Goal: Transaction & Acquisition: Purchase product/service

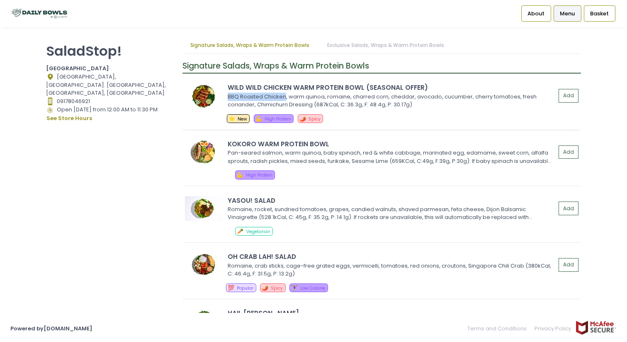
drag, startPoint x: 285, startPoint y: 97, endPoint x: 227, endPoint y: 98, distance: 58.5
click at [227, 98] on div "WILD WILD CHICKEN WARM PROTEIN BOWL (SEASONAL OFFER) BBQ Roasted Chicken, warm …" at bounding box center [381, 96] width 393 height 26
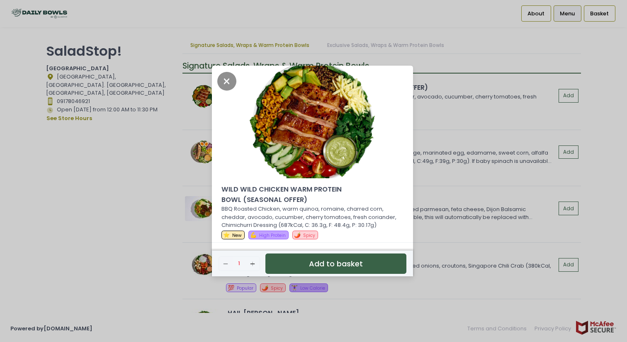
copy div "BBQ Roasted Chicken"
click at [466, 105] on div "WILD WILD CHICKEN WARM PROTEIN BOWL (SEASONAL OFFER) BBQ Roasted Chicken, warm …" at bounding box center [313, 171] width 627 height 342
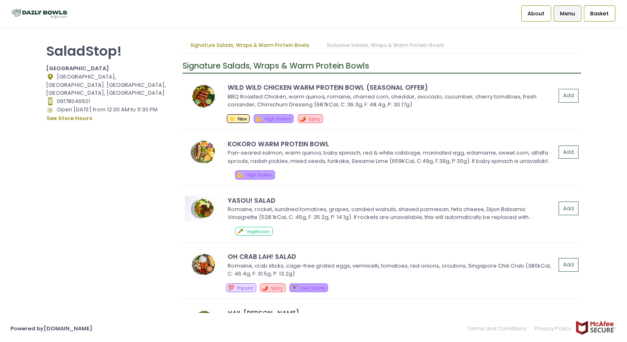
click at [570, 16] on span "Menu" at bounding box center [567, 14] width 15 height 8
click at [571, 17] on span "Menu" at bounding box center [567, 14] width 15 height 8
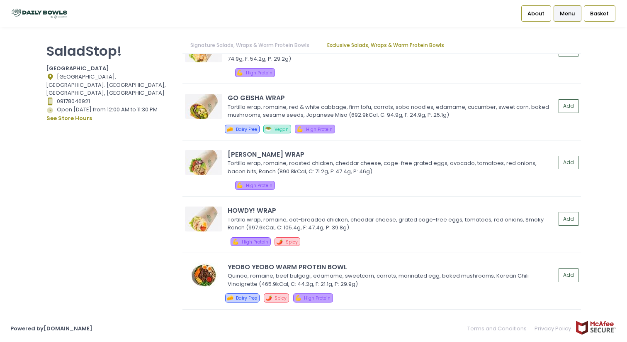
scroll to position [576, 0]
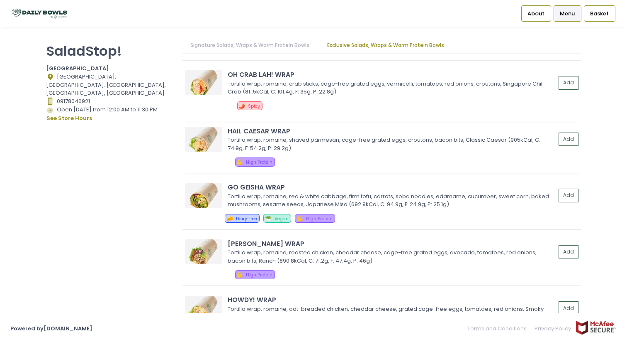
click at [344, 144] on div "Tortilla wrap, romaine, shaved parmesan, cage-free grated eggs, croutons, bacon…" at bounding box center [391, 144] width 326 height 16
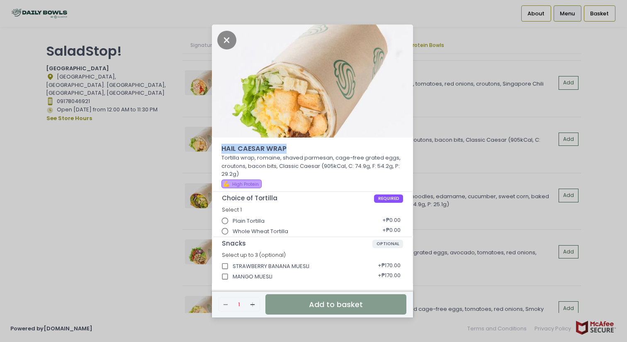
drag, startPoint x: 305, startPoint y: 146, endPoint x: 219, endPoint y: 146, distance: 85.9
click at [219, 146] on div "HAIL [PERSON_NAME] WRAP Tortilla wrap, romaine, shaved parmesan, cage-free grat…" at bounding box center [312, 168] width 201 height 48
